Goal: Information Seeking & Learning: Learn about a topic

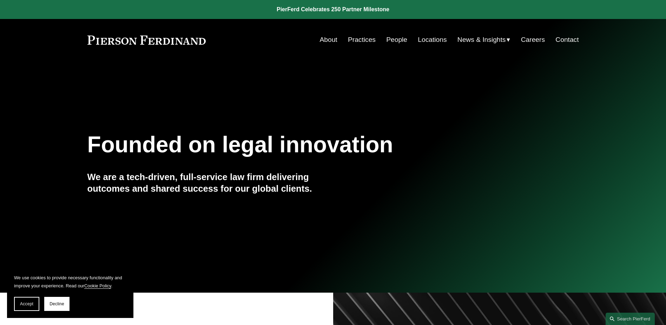
click at [392, 42] on link "People" at bounding box center [396, 39] width 21 height 13
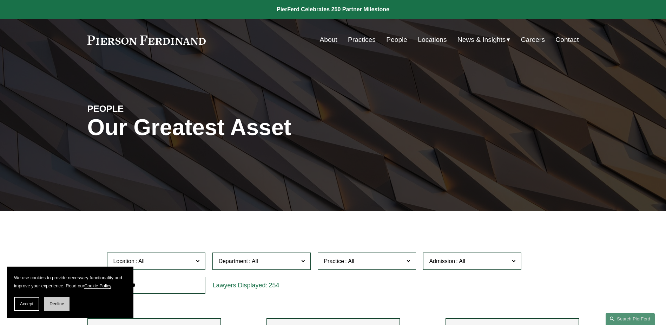
click at [61, 300] on button "Decline" at bounding box center [56, 304] width 25 height 14
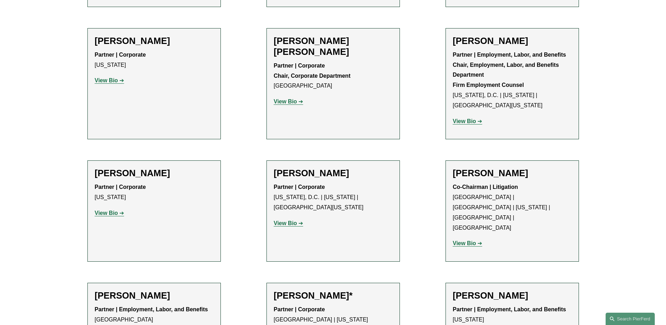
scroll to position [2600, 0]
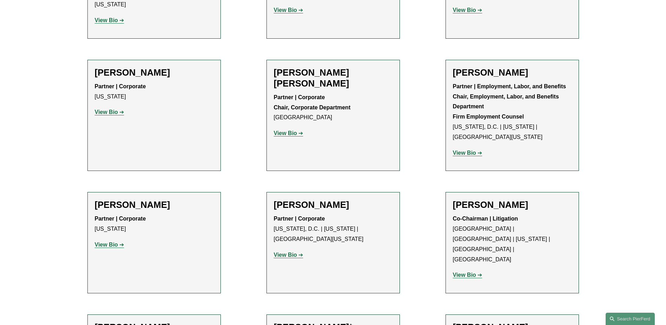
click at [492, 199] on h2 "Joel M. Ferdinand" at bounding box center [512, 204] width 119 height 11
click at [470, 272] on strong "View Bio" at bounding box center [464, 275] width 23 height 6
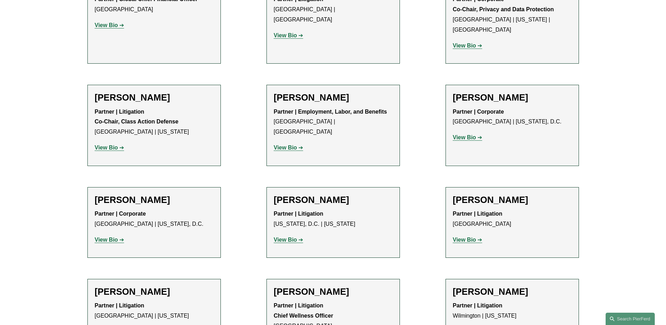
scroll to position [5551, 0]
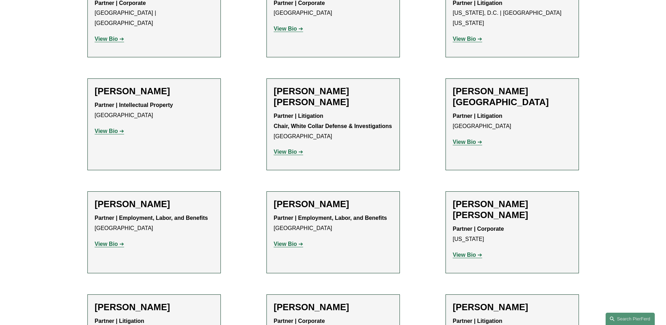
scroll to position [3900, 0]
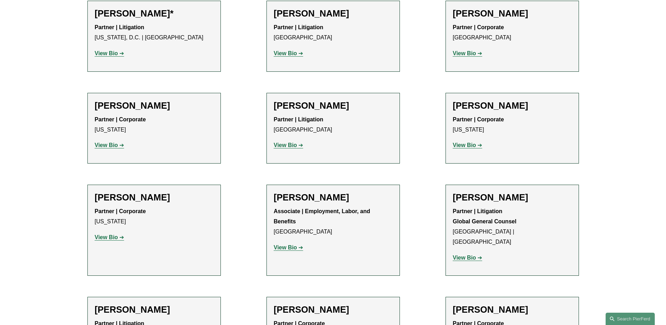
scroll to position [3267, 0]
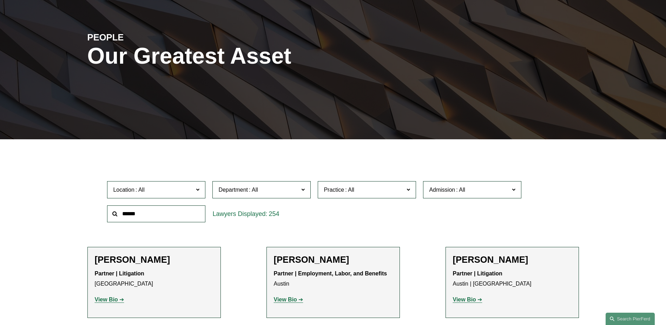
scroll to position [0, 0]
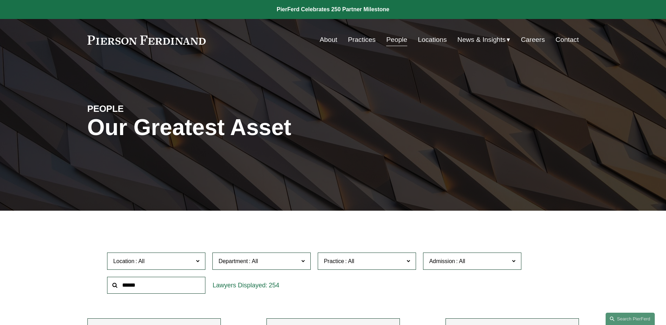
click at [331, 38] on link "About" at bounding box center [329, 39] width 18 height 13
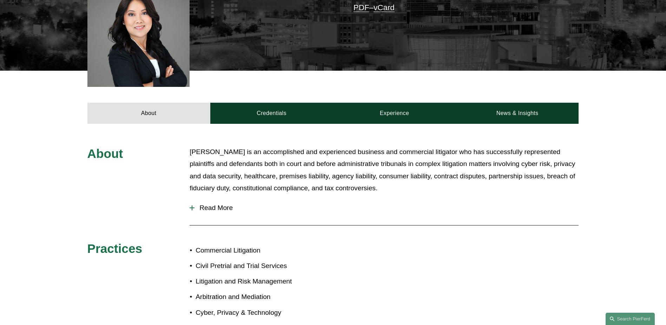
scroll to position [141, 0]
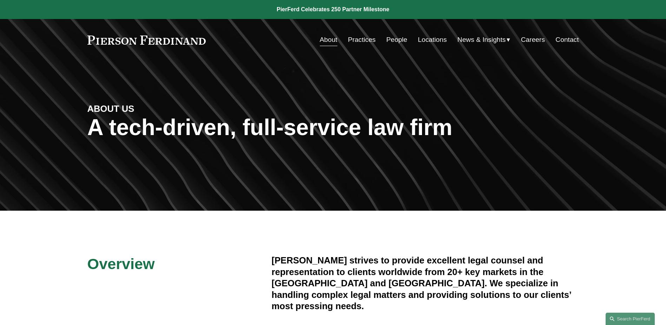
click at [427, 41] on link "Locations" at bounding box center [432, 39] width 29 height 13
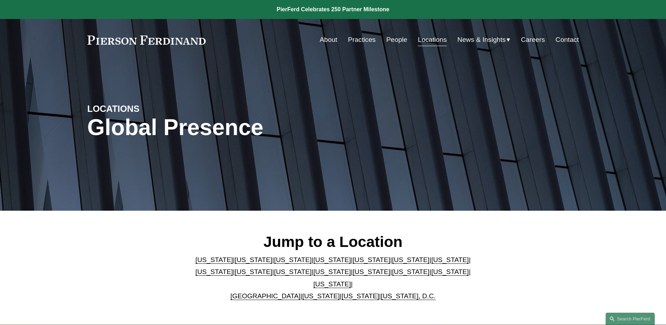
click at [351, 280] on link "[US_STATE]" at bounding box center [333, 283] width 38 height 7
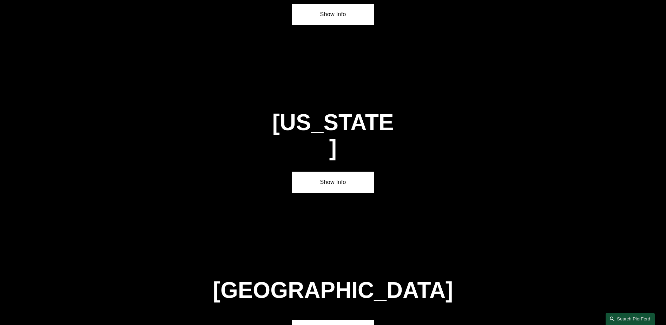
scroll to position [2391, 0]
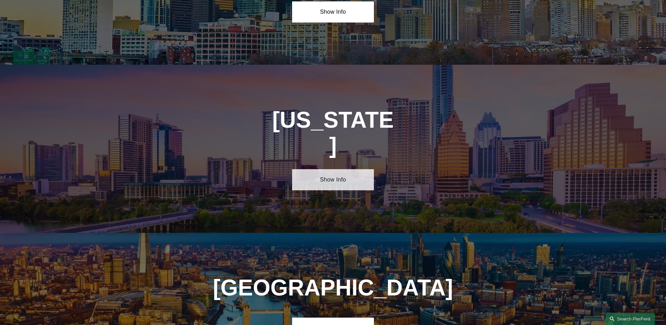
click at [357, 169] on link "Show Info" at bounding box center [333, 179] width 82 height 21
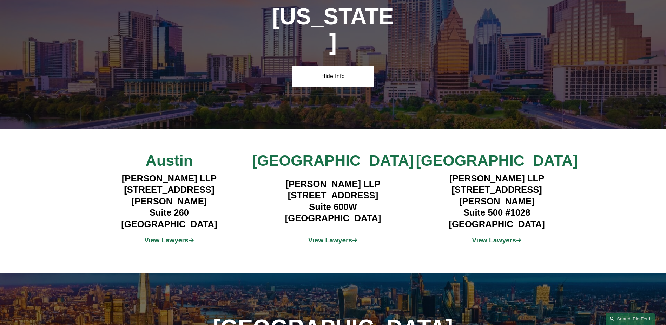
scroll to position [2531, 0]
